Goal: Task Accomplishment & Management: Use online tool/utility

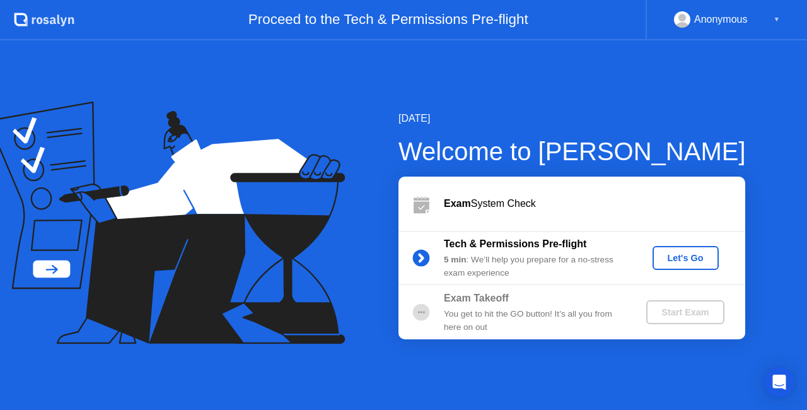
click at [686, 253] on div "Let's Go" at bounding box center [685, 258] width 56 height 10
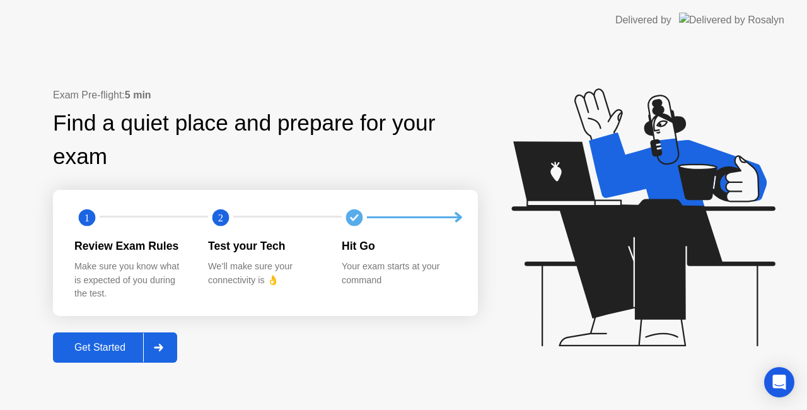
click at [121, 343] on div "Get Started" at bounding box center [100, 347] width 86 height 11
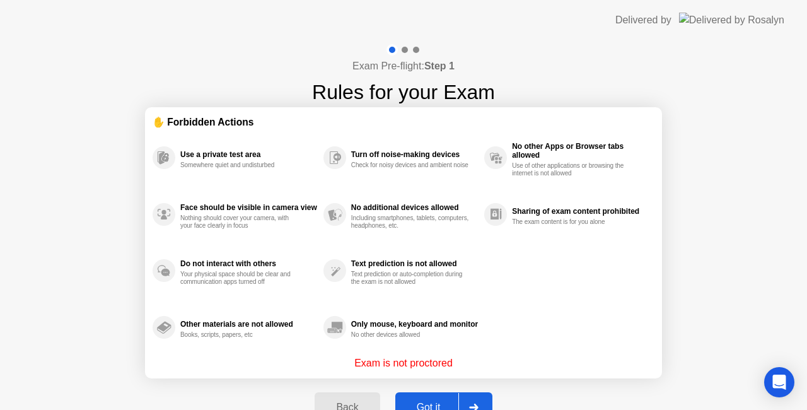
click at [430, 398] on button "Got it" at bounding box center [443, 407] width 97 height 30
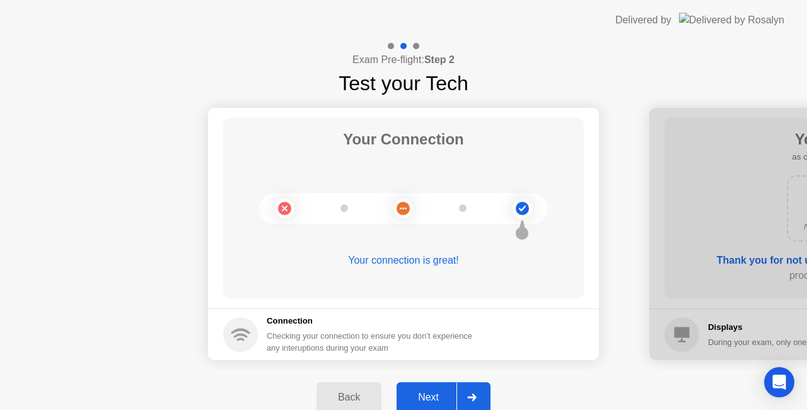
click at [439, 342] on div "Checking your connection to ensure you don’t experience any interuptions during…" at bounding box center [373, 342] width 213 height 24
click at [465, 226] on div "Your Connection Your connection is great!" at bounding box center [403, 208] width 360 height 180
drag, startPoint x: 558, startPoint y: 210, endPoint x: 551, endPoint y: 211, distance: 7.0
click at [551, 211] on div "Your Connection Your connection is great!" at bounding box center [403, 208] width 360 height 180
click at [527, 209] on circle at bounding box center [521, 208] width 13 height 13
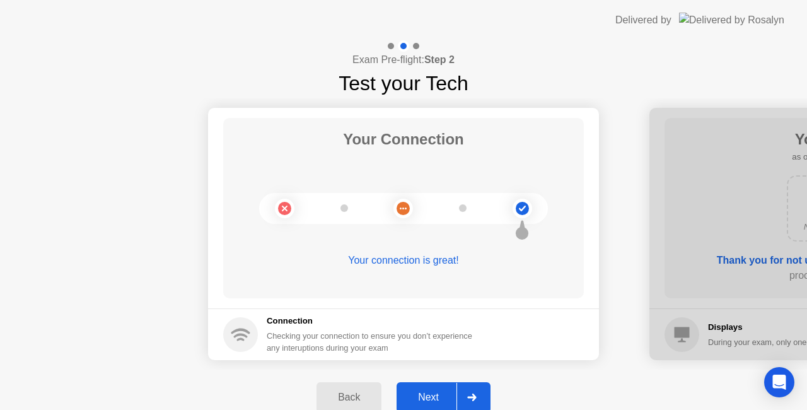
click at [442, 399] on div "Next" at bounding box center [428, 396] width 56 height 11
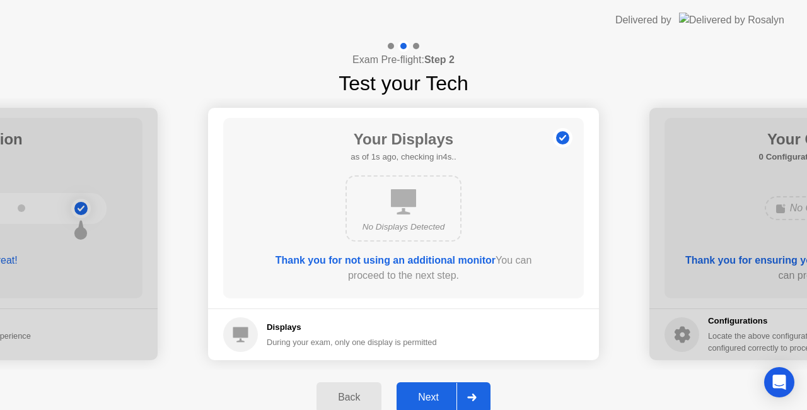
click at [338, 391] on div "Back" at bounding box center [348, 396] width 57 height 11
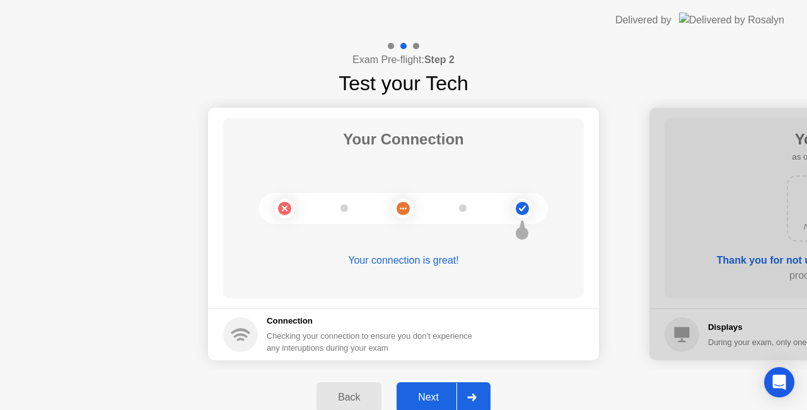
click at [434, 396] on div "Next" at bounding box center [428, 396] width 56 height 11
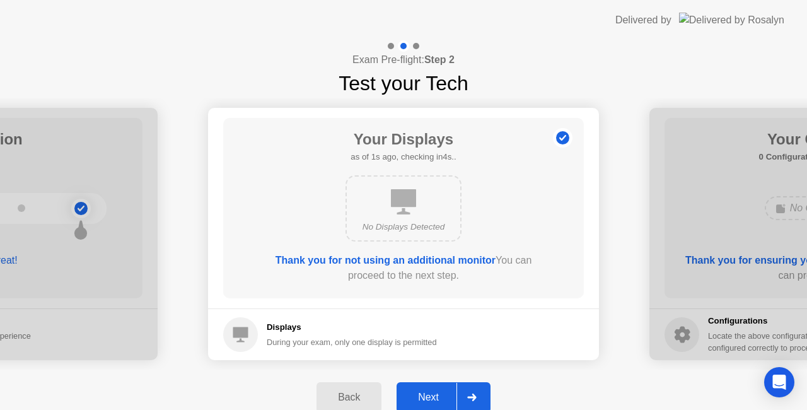
click at [437, 394] on div "Next" at bounding box center [428, 396] width 56 height 11
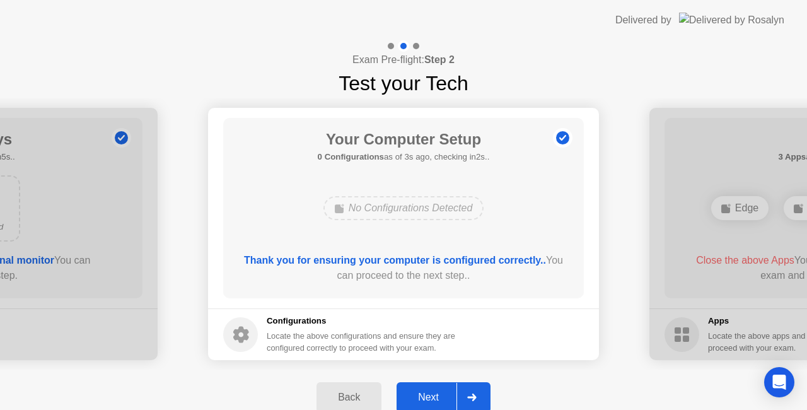
click at [367, 391] on div "Back" at bounding box center [348, 396] width 57 height 11
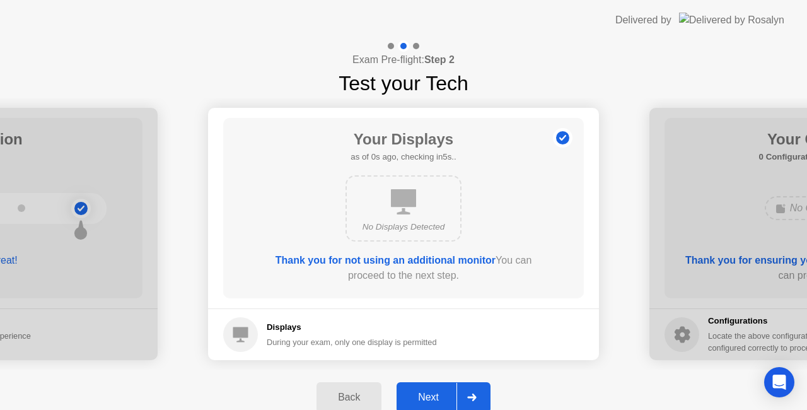
click at [365, 393] on div "Back" at bounding box center [348, 396] width 57 height 11
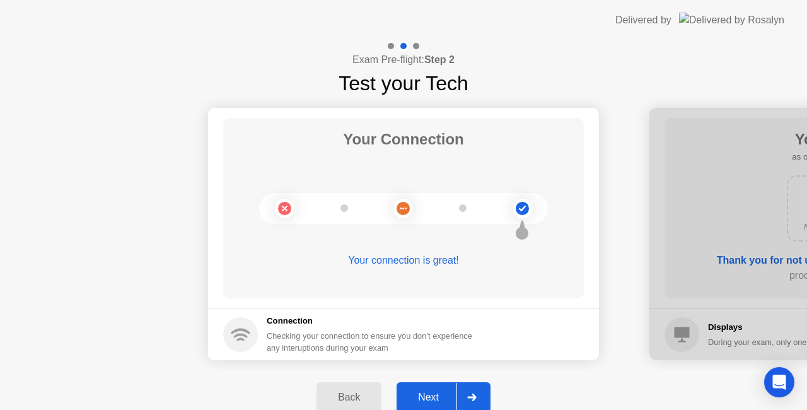
click at [430, 384] on button "Next" at bounding box center [443, 397] width 94 height 30
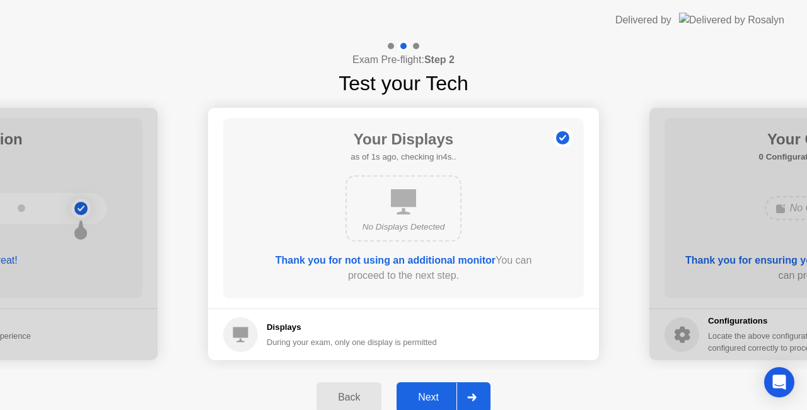
click at [436, 392] on div "Next" at bounding box center [428, 396] width 56 height 11
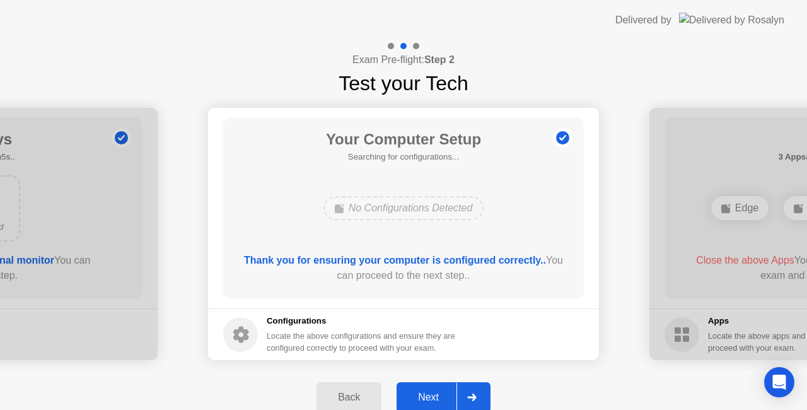
click at [437, 392] on div "Next" at bounding box center [428, 396] width 56 height 11
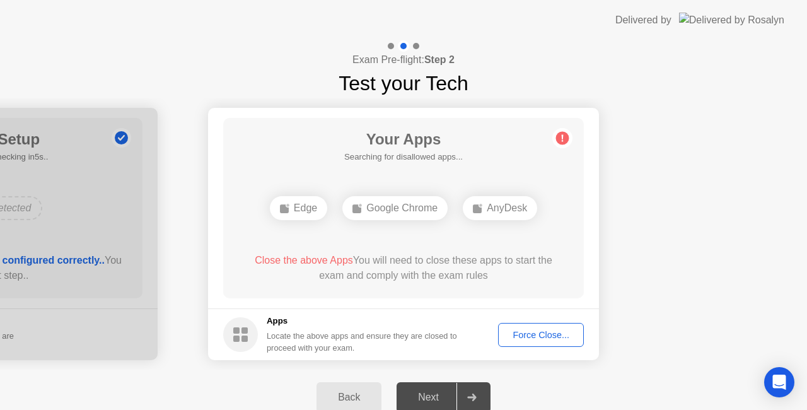
click at [543, 337] on div "Force Close..." at bounding box center [540, 335] width 77 height 10
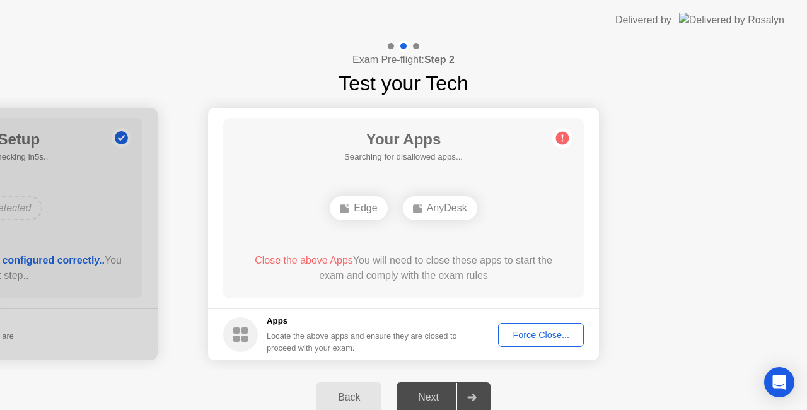
click at [282, 379] on div "Back Next" at bounding box center [403, 396] width 807 height 55
click at [405, 208] on div "Edge" at bounding box center [402, 208] width 57 height 24
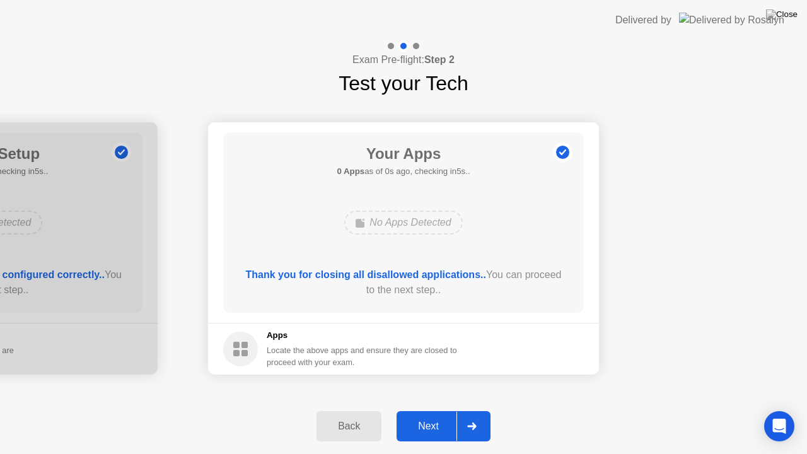
click at [528, 63] on div "Exam Pre-flight: Step 2 Test your Tech" at bounding box center [403, 69] width 807 height 58
click at [450, 409] on div "Next" at bounding box center [428, 425] width 56 height 11
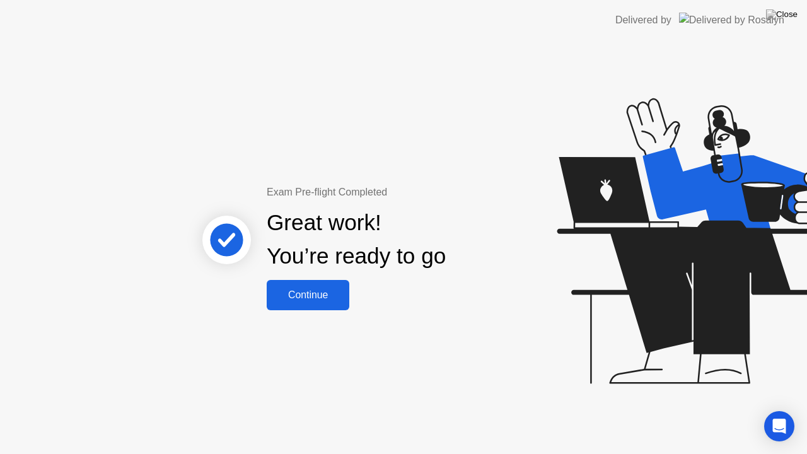
click at [336, 289] on div "Continue" at bounding box center [307, 294] width 75 height 11
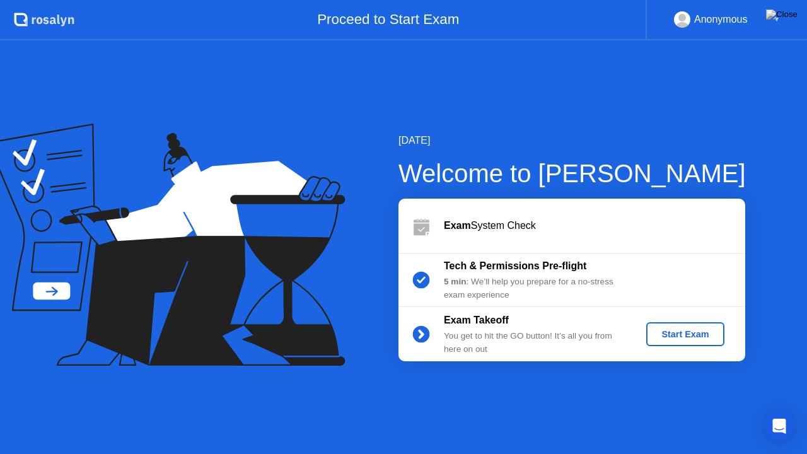
click at [683, 327] on button "Start Exam" at bounding box center [685, 334] width 78 height 24
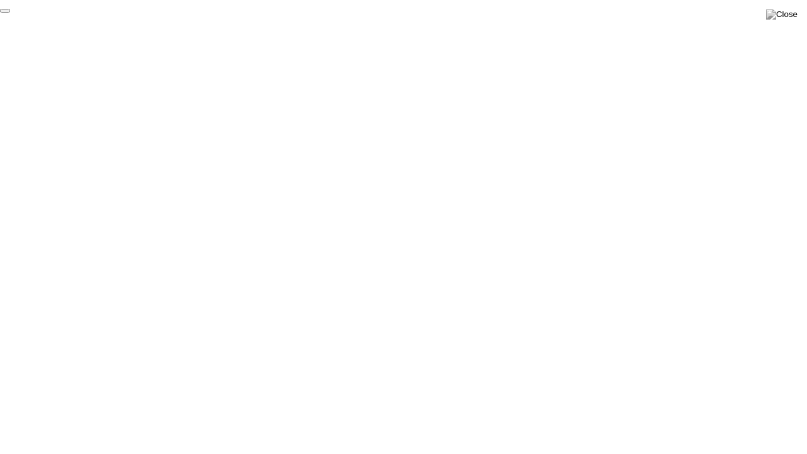
click div "End Proctoring Session"
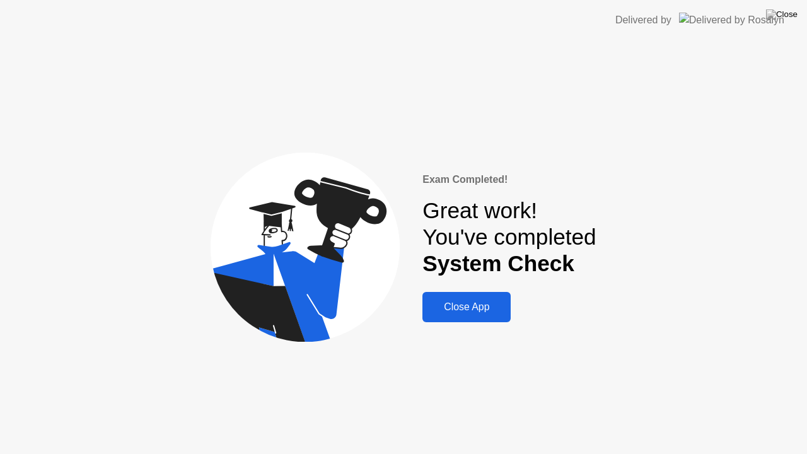
click at [488, 304] on div "Close App" at bounding box center [466, 306] width 81 height 11
